Goal: Navigation & Orientation: Find specific page/section

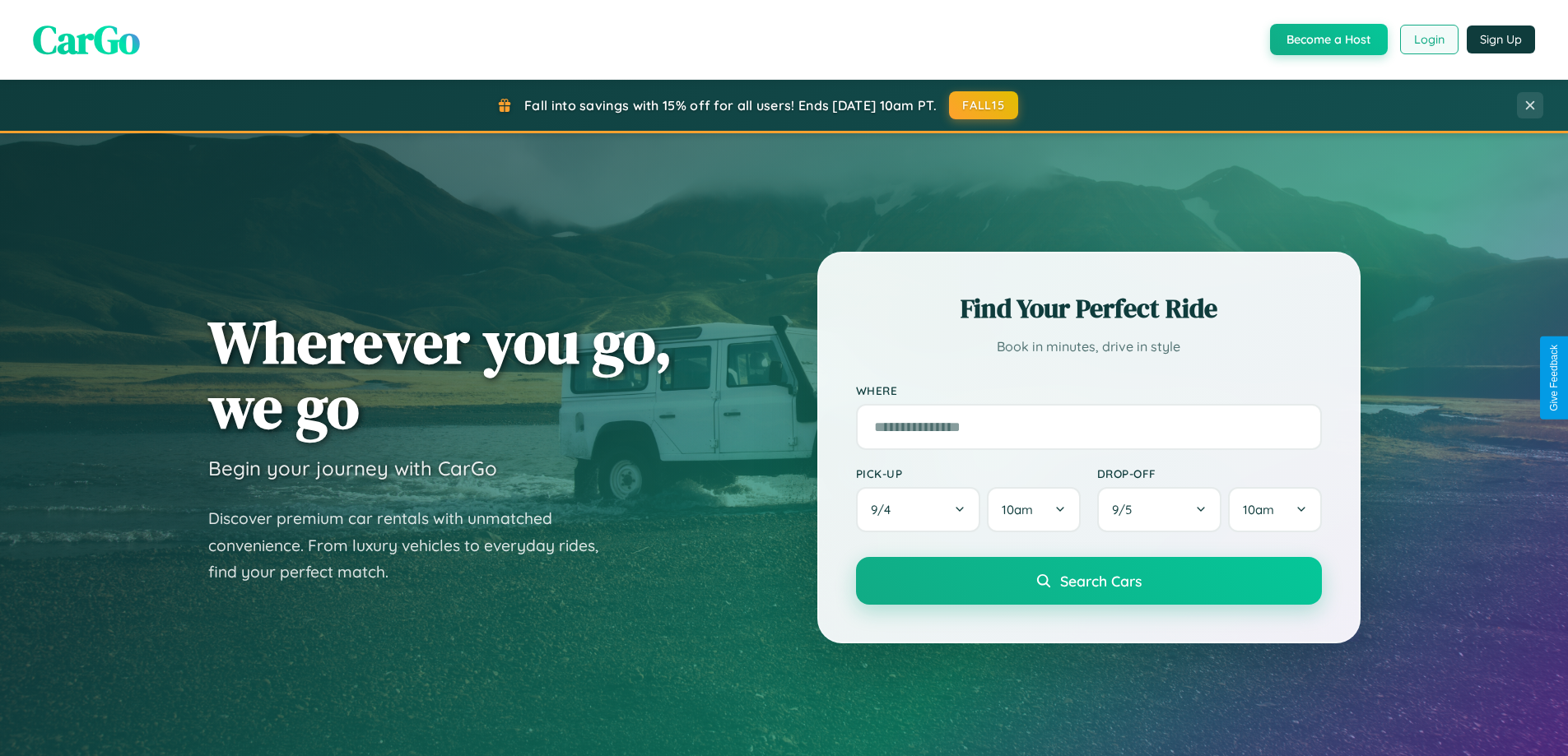
click at [1429, 40] on button "Login" at bounding box center [1430, 40] width 58 height 29
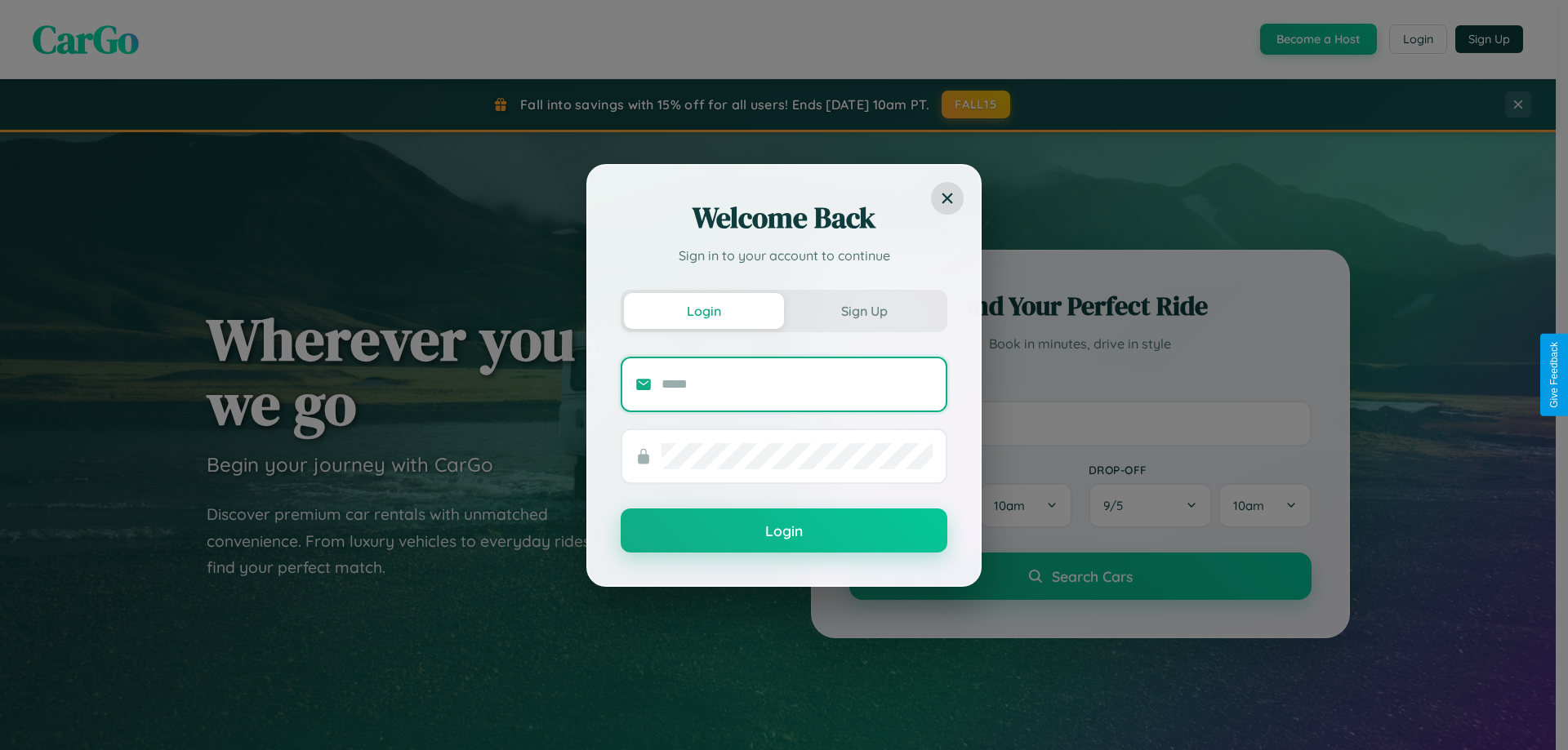
click at [797, 384] on input "text" at bounding box center [797, 384] width 271 height 26
type input "**********"
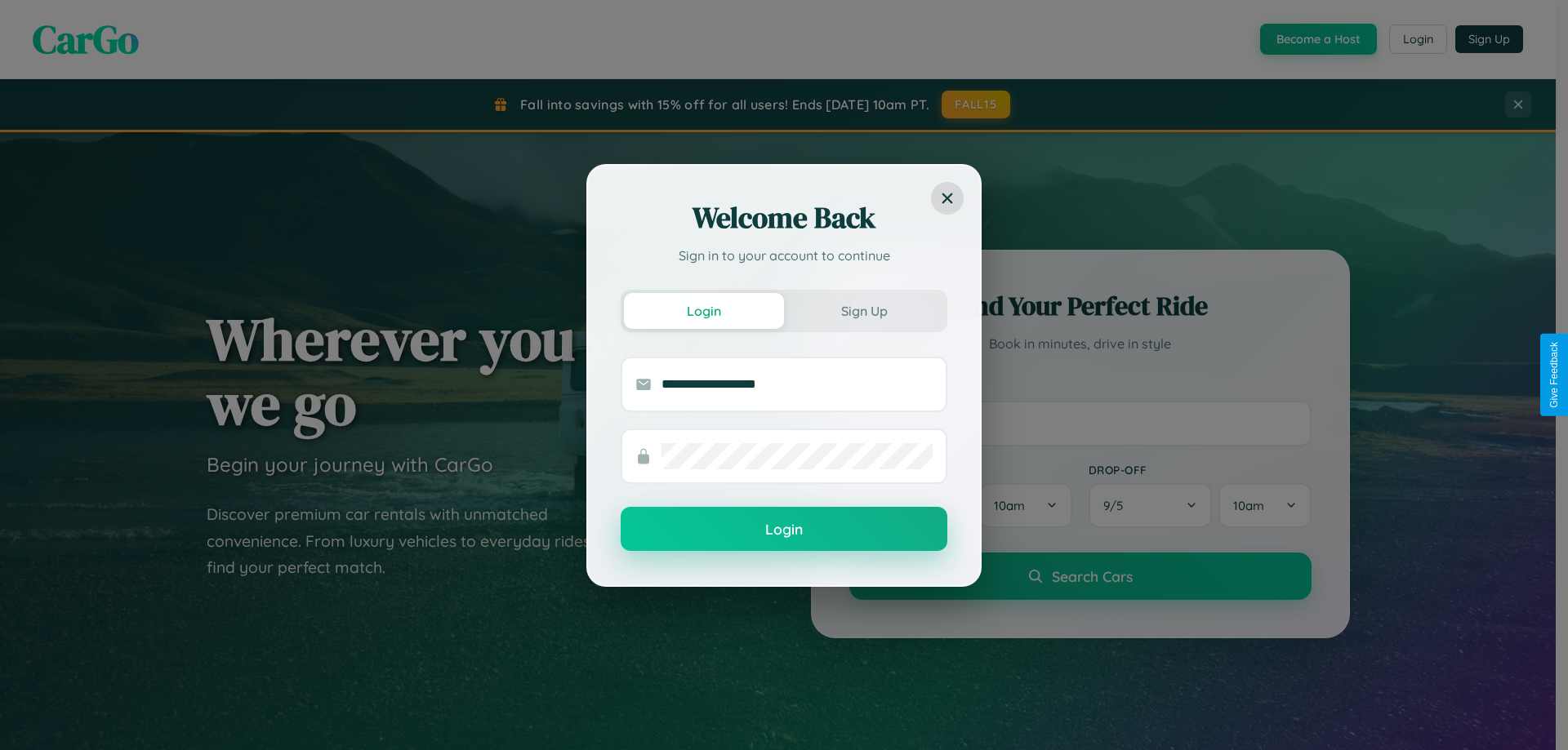
click at [784, 530] on button "Login" at bounding box center [784, 529] width 327 height 44
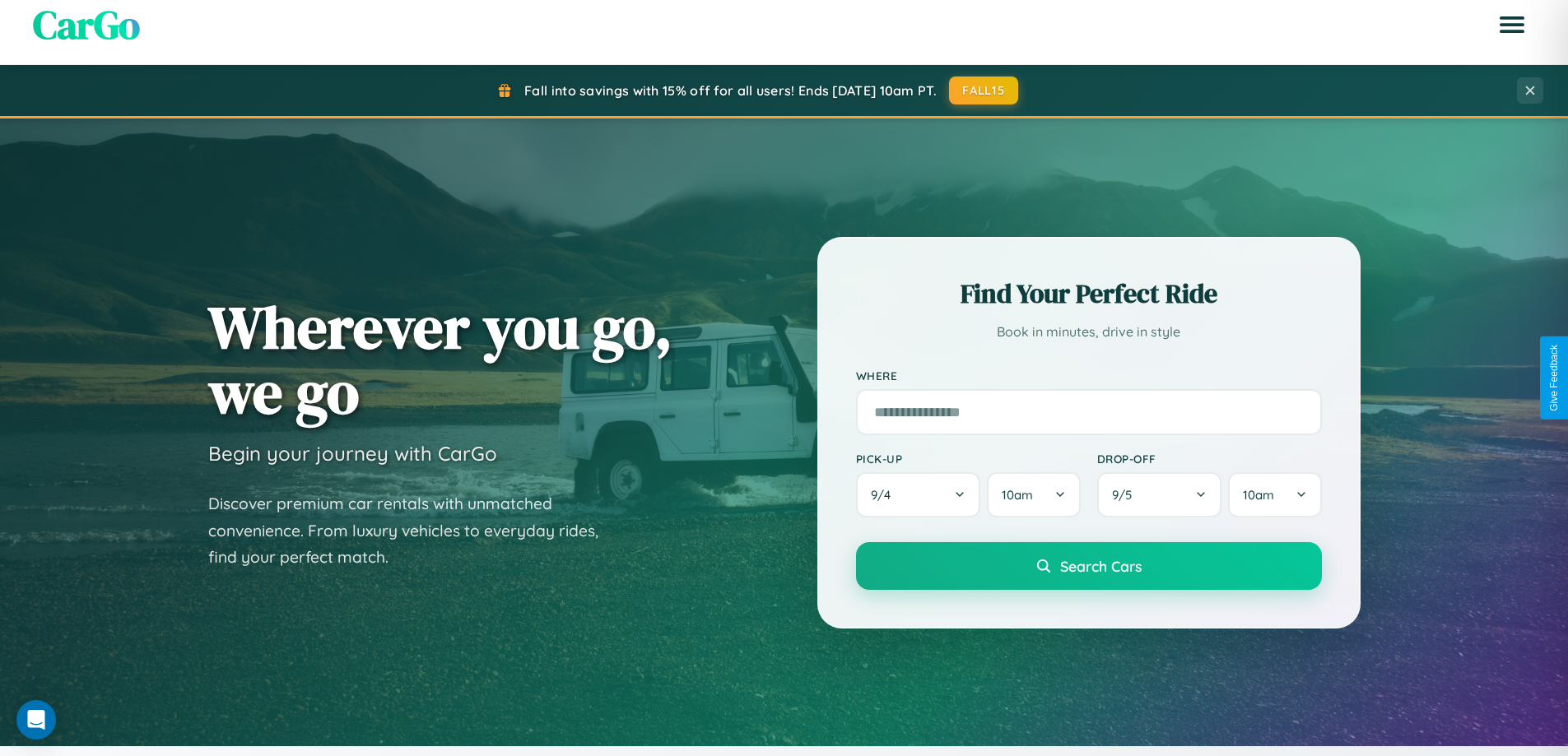
scroll to position [710, 0]
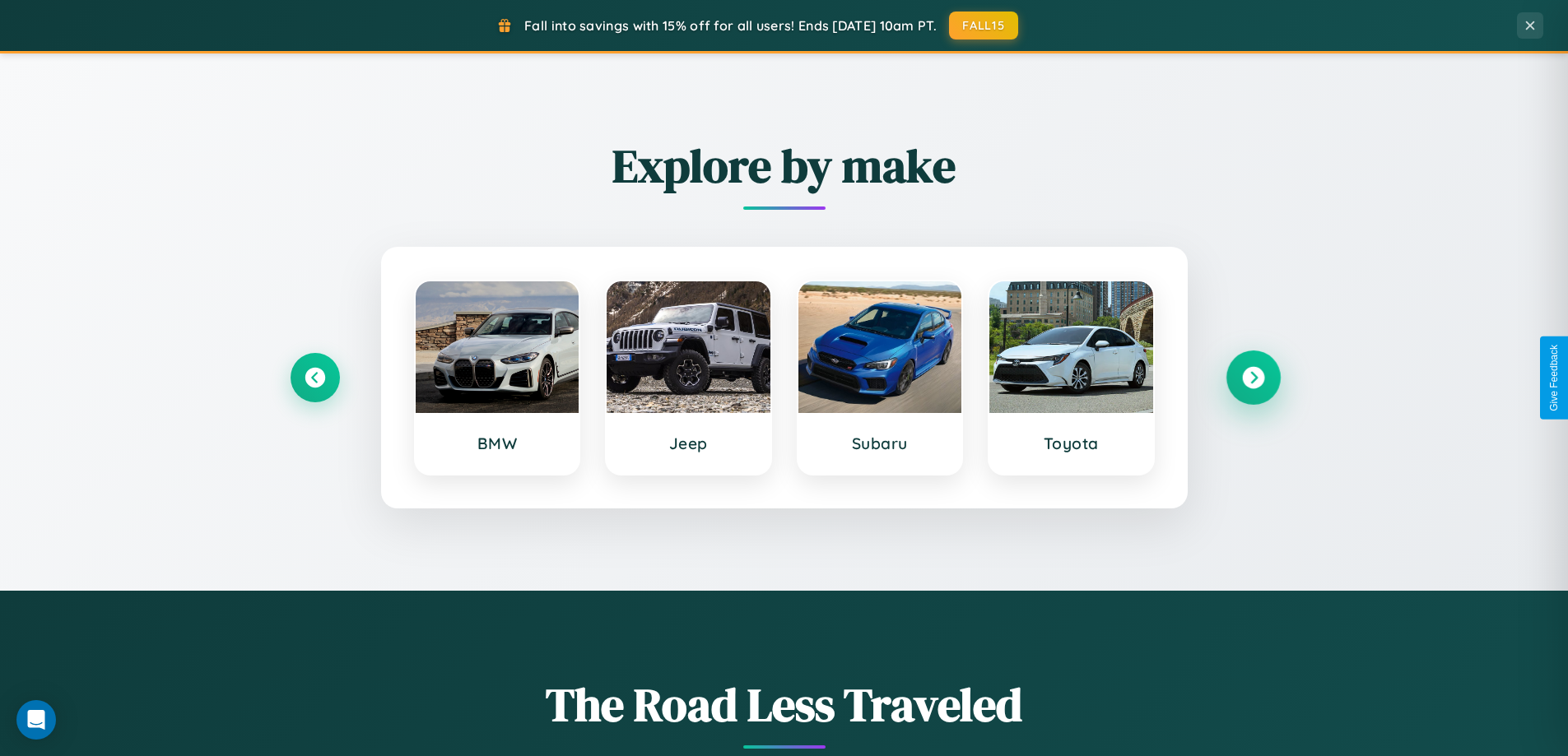
click at [1253, 378] on icon at bounding box center [1253, 378] width 22 height 22
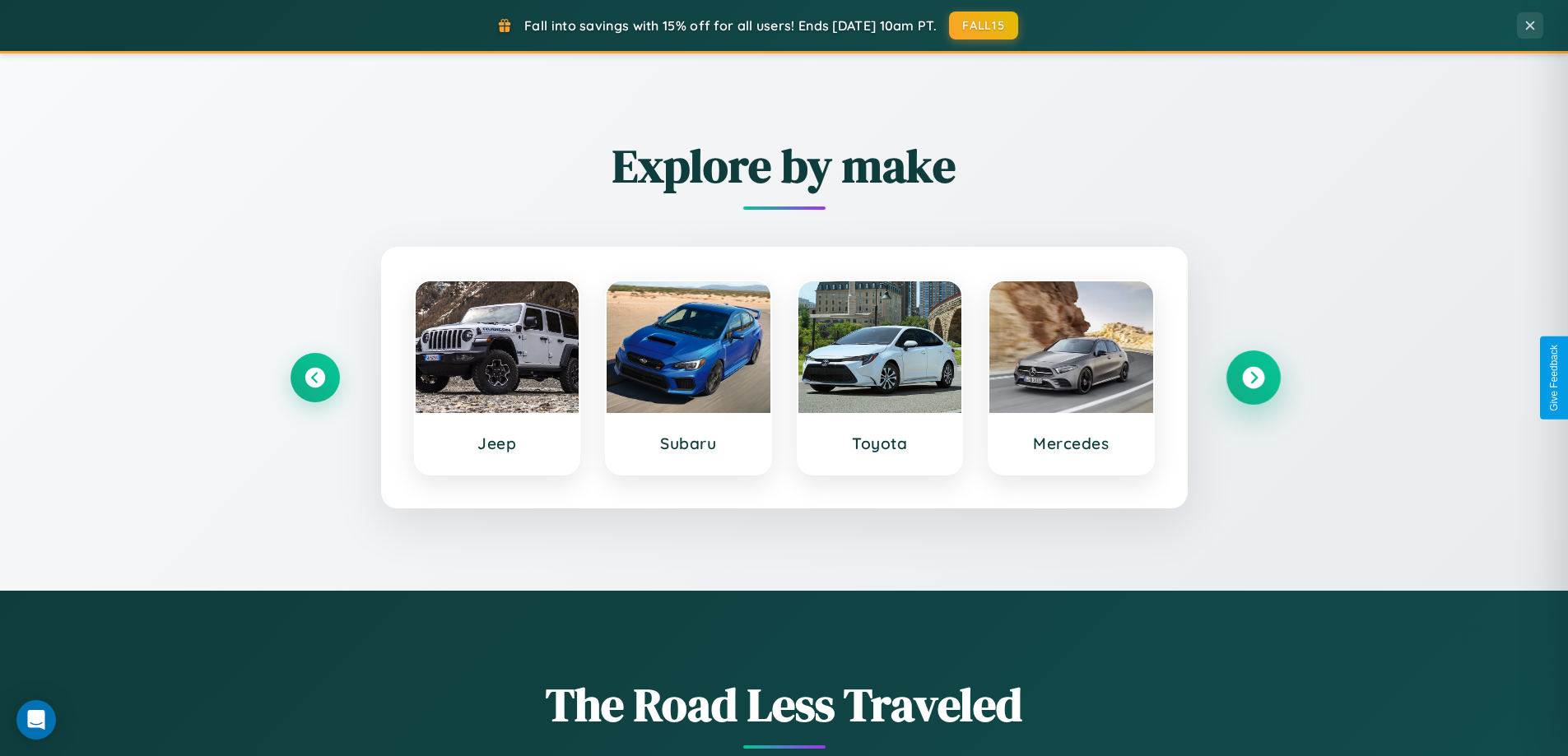
click at [1253, 378] on icon at bounding box center [1253, 378] width 22 height 22
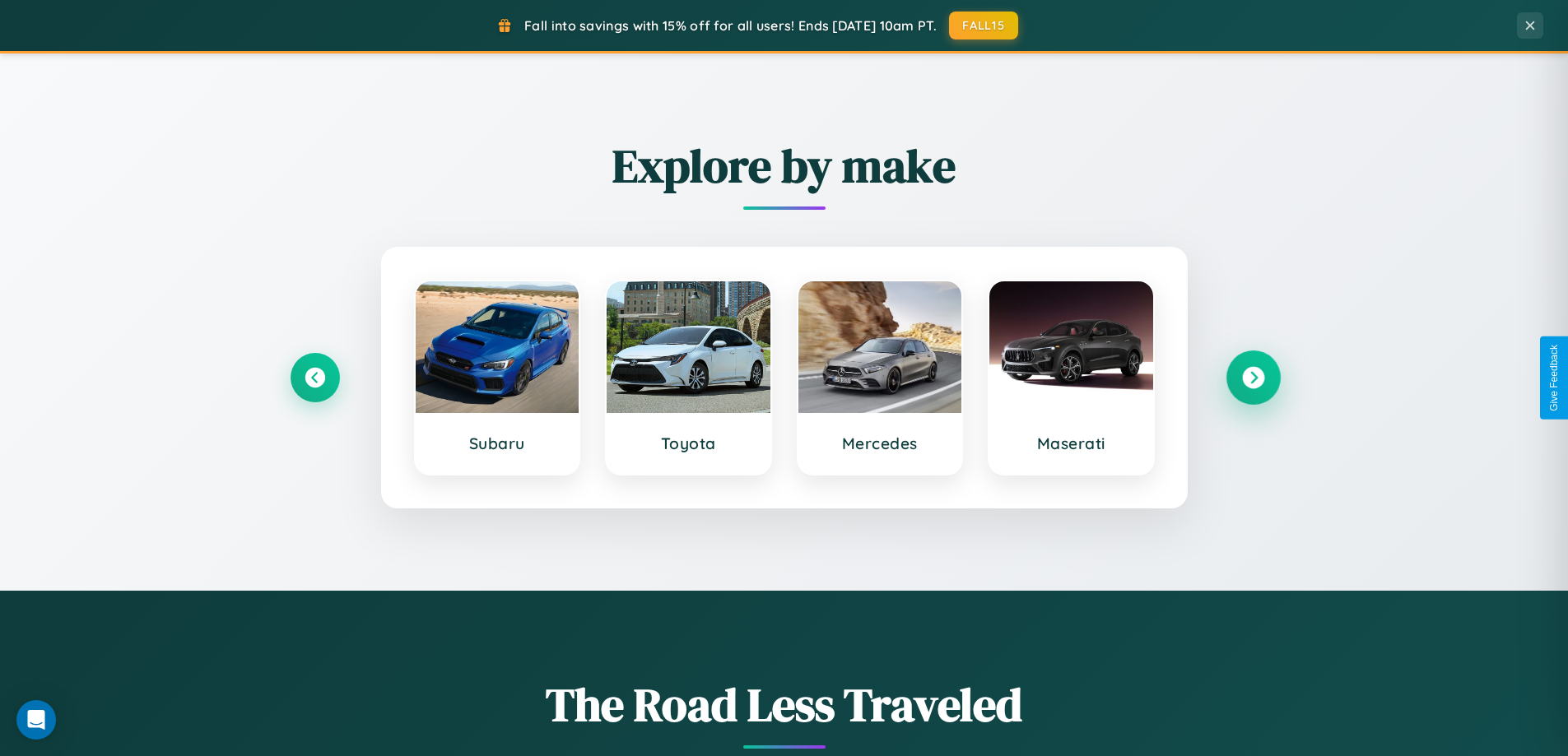
click at [1253, 378] on icon at bounding box center [1253, 378] width 22 height 22
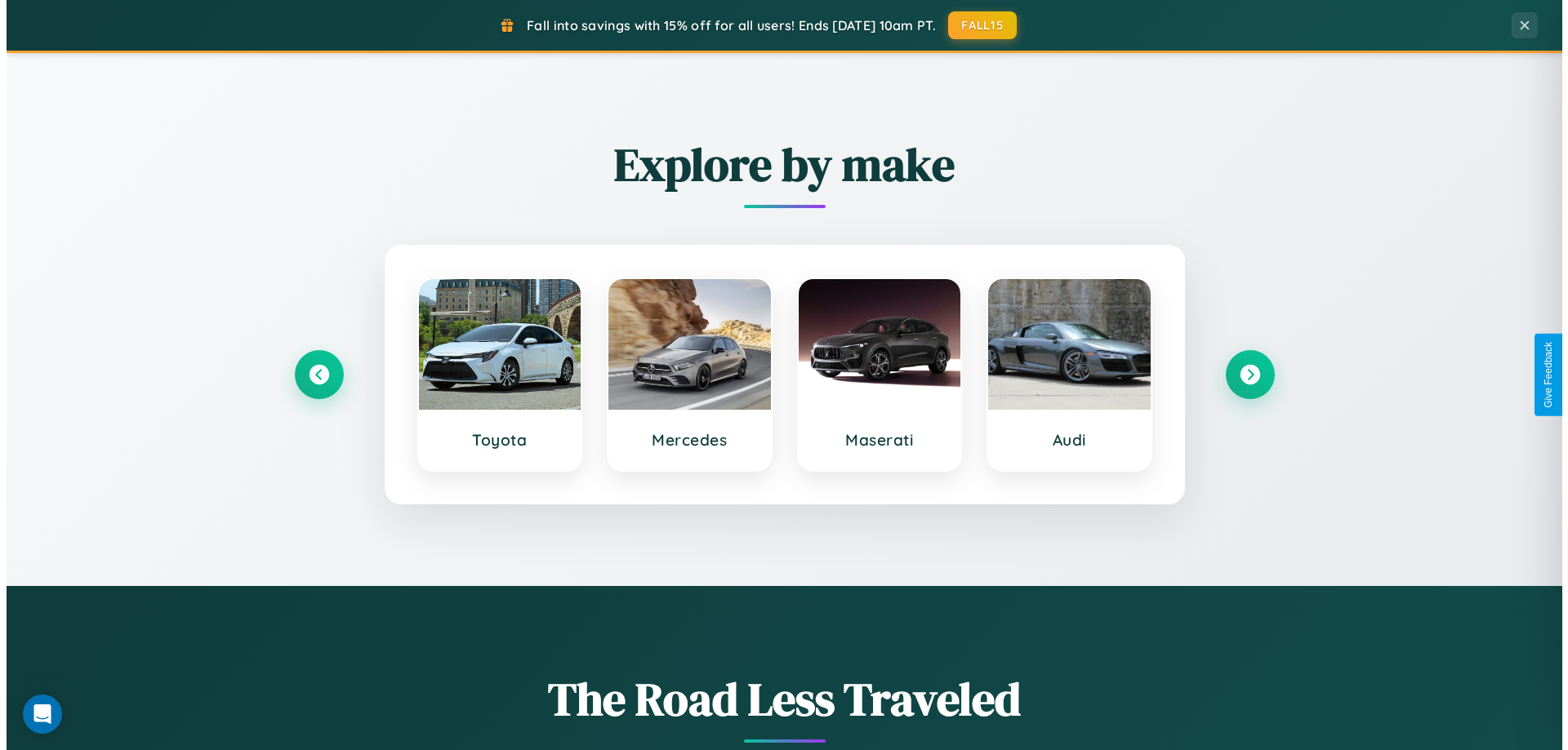
scroll to position [0, 0]
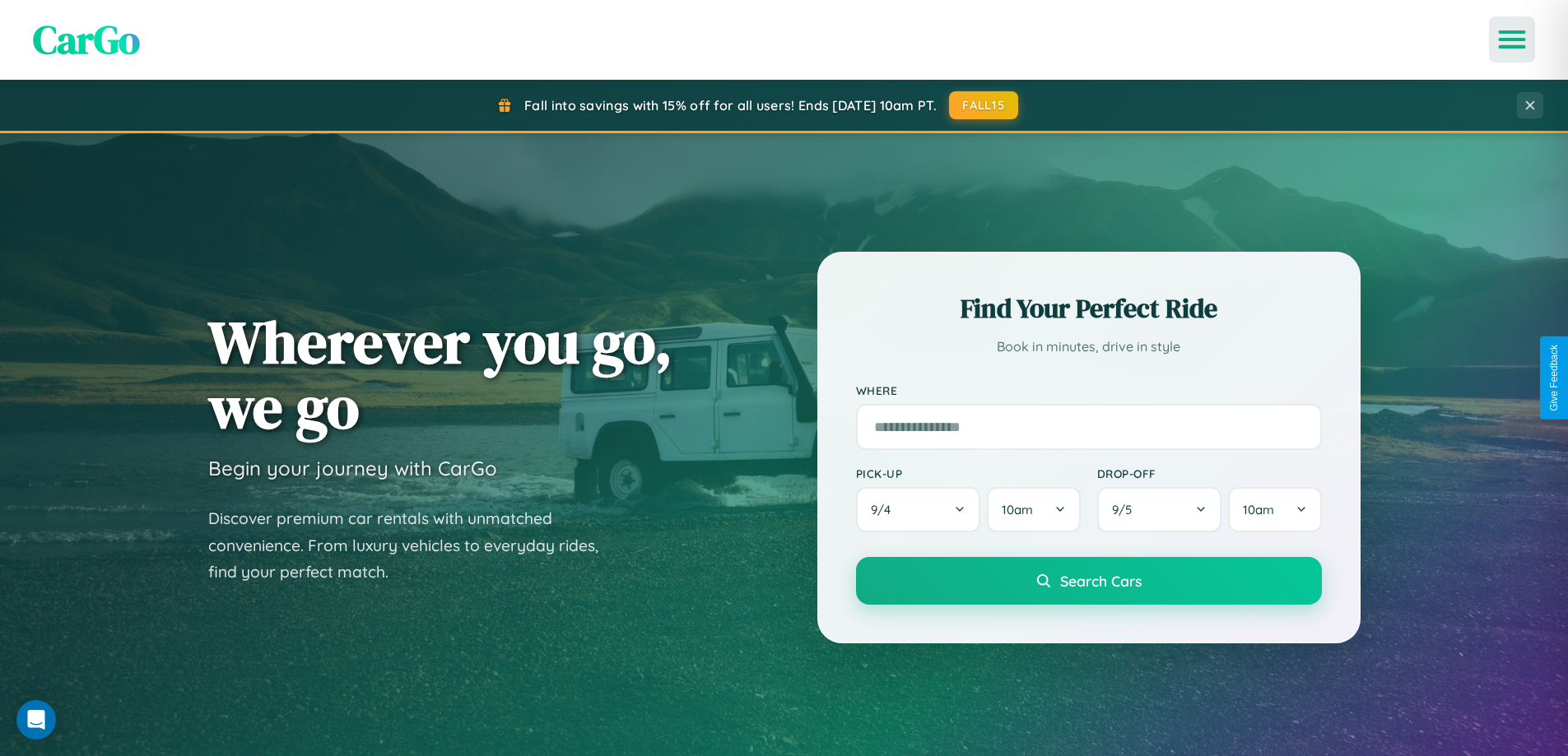
click at [1512, 40] on icon "Open menu" at bounding box center [1513, 39] width 24 height 15
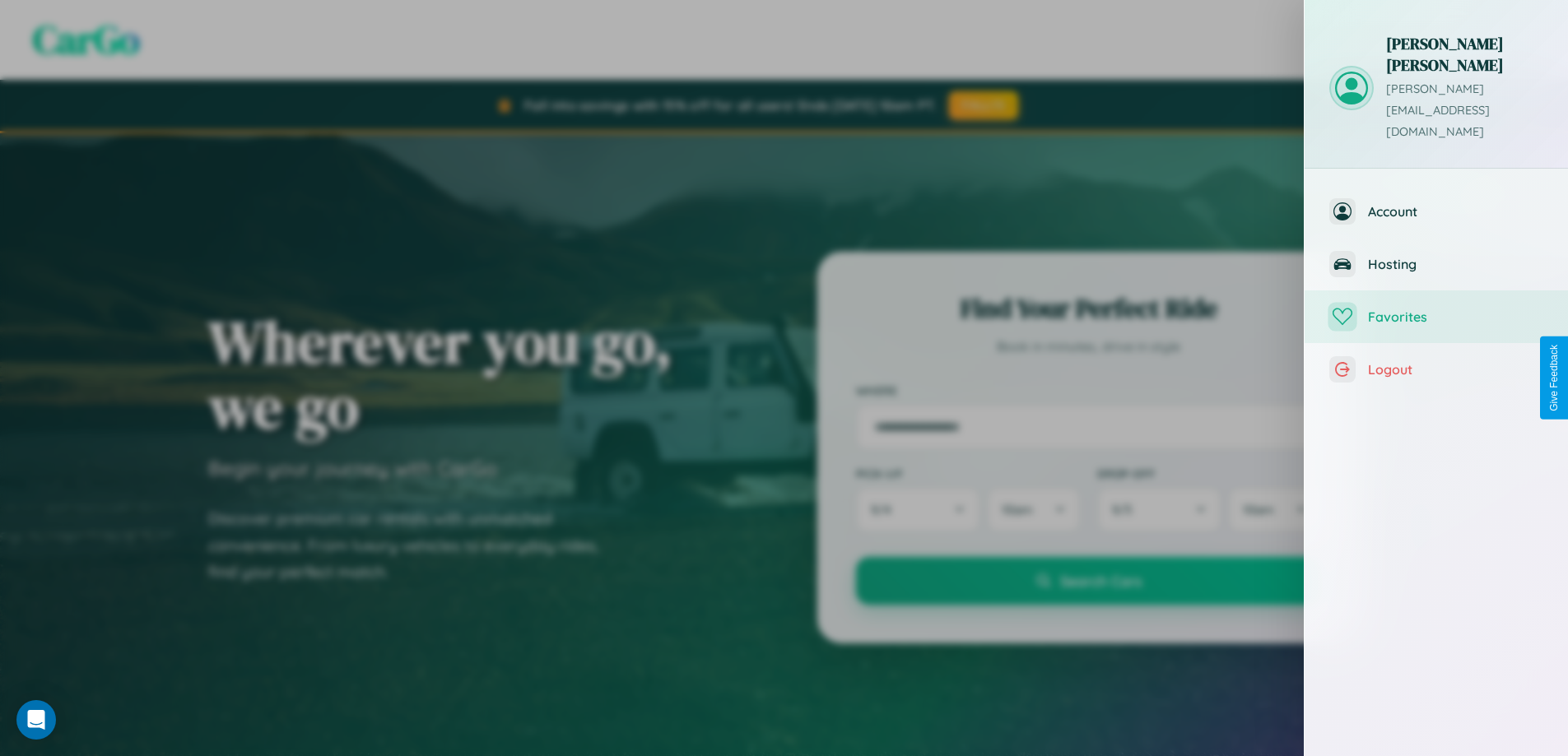
click at [1436, 308] on span "Favorites" at bounding box center [1456, 316] width 175 height 16
